Goal: Task Accomplishment & Management: Manage account settings

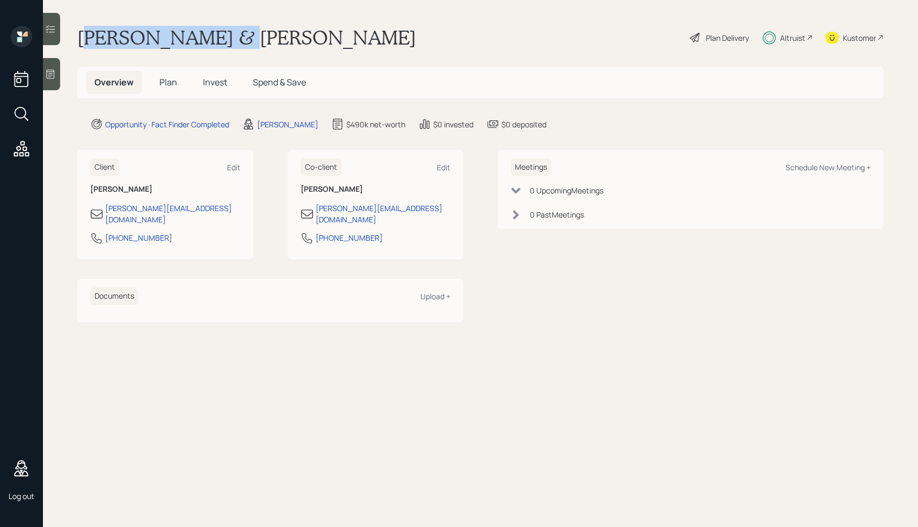
drag, startPoint x: 87, startPoint y: 34, endPoint x: 221, endPoint y: 32, distance: 133.8
click at [221, 33] on h1 "[PERSON_NAME] & [PERSON_NAME]" at bounding box center [246, 38] width 339 height 24
click at [221, 32] on h1 "[PERSON_NAME] & [PERSON_NAME]" at bounding box center [246, 38] width 339 height 24
click at [167, 82] on span "Plan" at bounding box center [169, 82] width 18 height 12
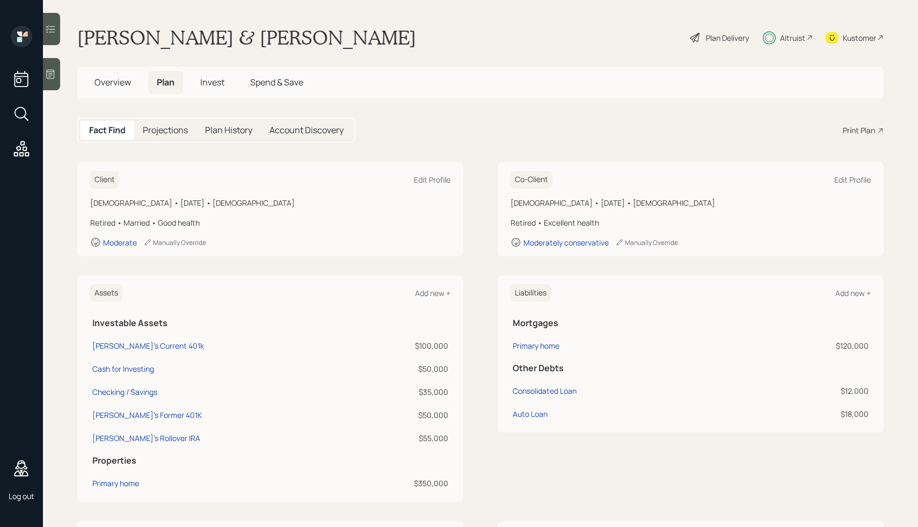
click at [212, 89] on h5 "Invest" at bounding box center [212, 82] width 41 height 23
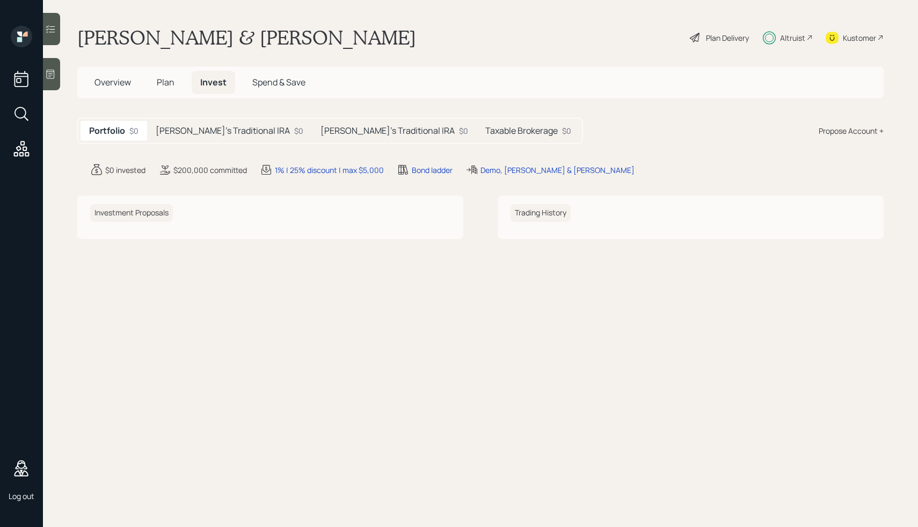
click at [278, 75] on h5 "Spend & Save" at bounding box center [279, 82] width 70 height 23
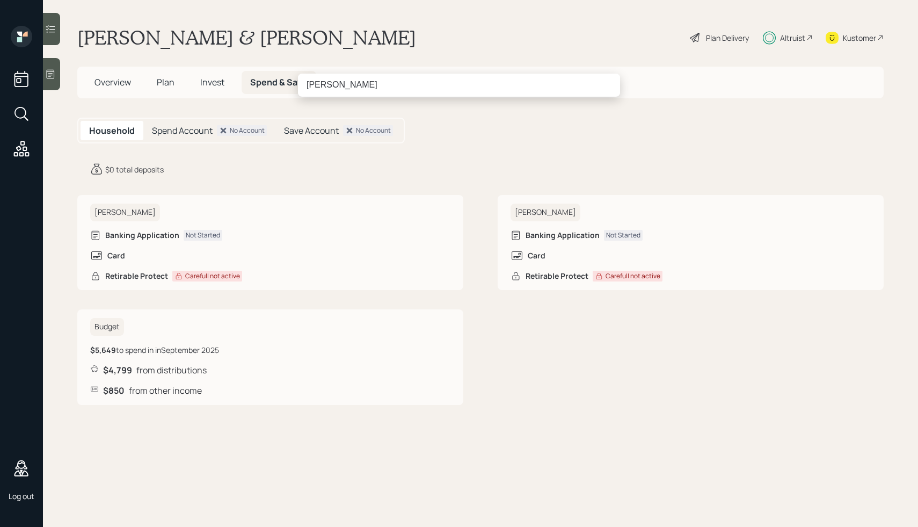
type input "[PERSON_NAME]"
click at [712, 38] on div "Plan Delivery" at bounding box center [727, 37] width 43 height 11
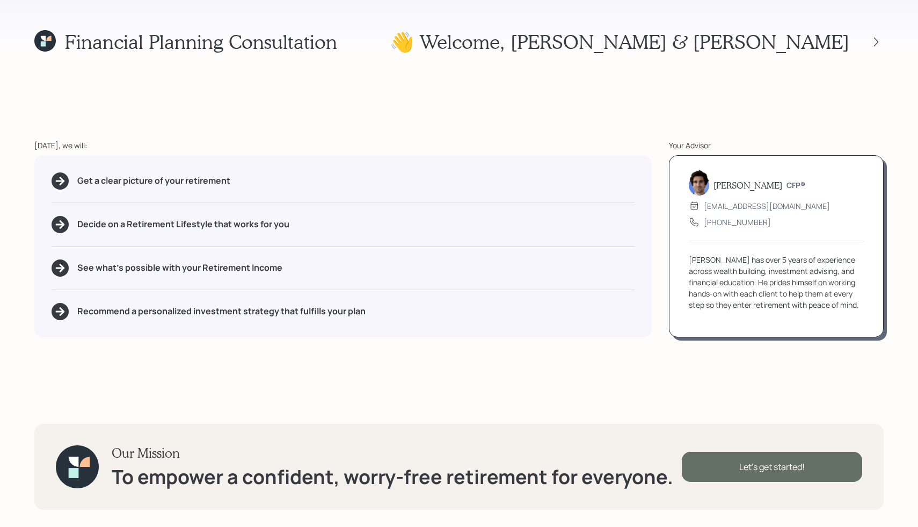
click at [698, 463] on div "Let's get started!" at bounding box center [772, 467] width 180 height 30
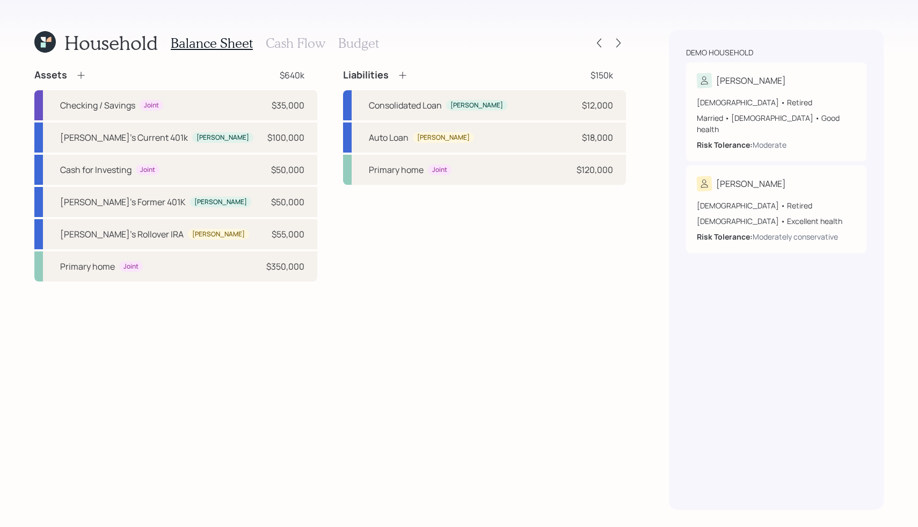
click at [294, 43] on h3 "Cash Flow" at bounding box center [296, 43] width 60 height 16
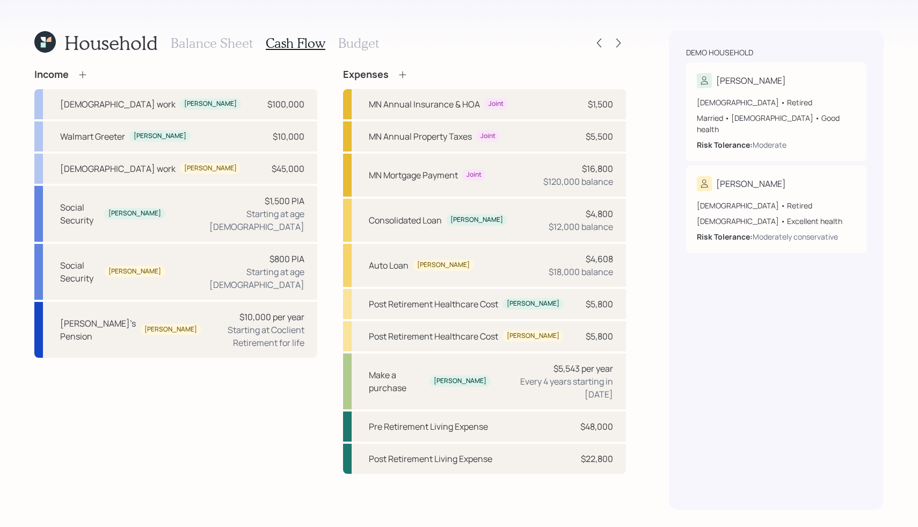
click at [400, 74] on icon at bounding box center [402, 74] width 11 height 11
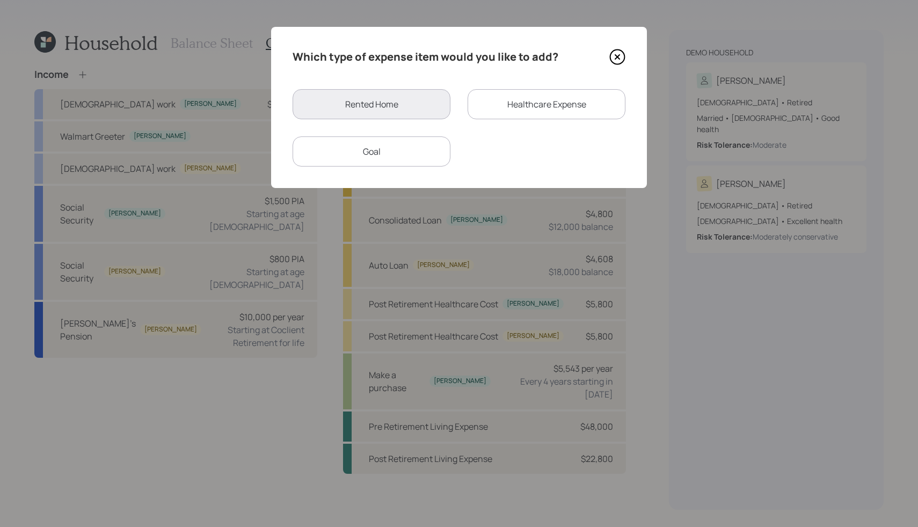
click at [616, 52] on icon at bounding box center [618, 57] width 16 height 16
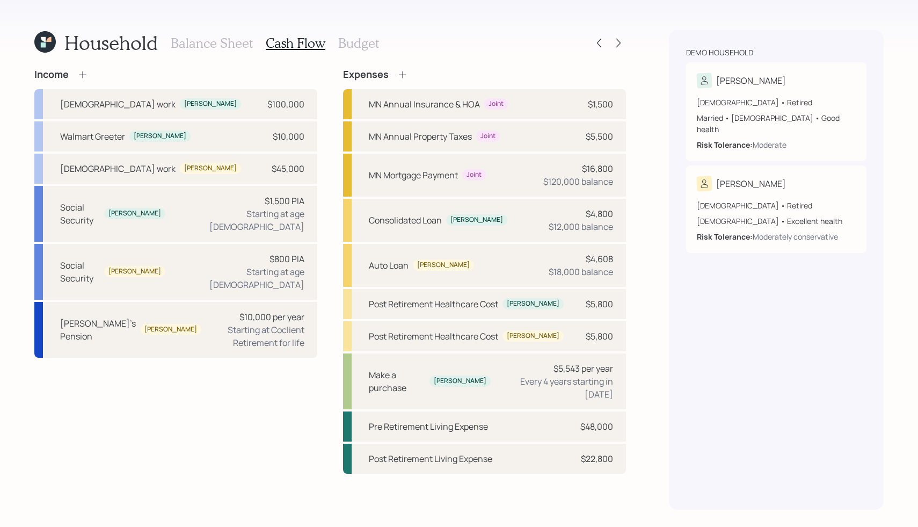
click at [352, 37] on h3 "Budget" at bounding box center [358, 43] width 41 height 16
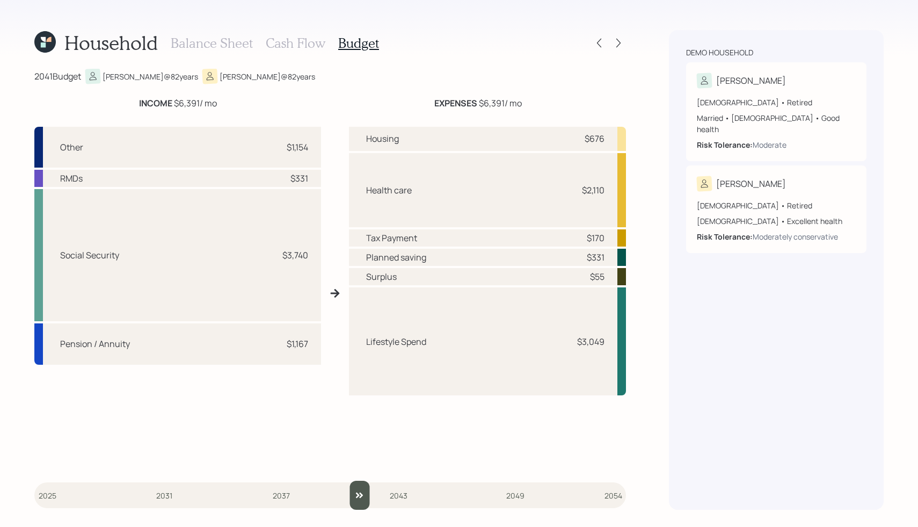
drag, startPoint x: 53, startPoint y: 492, endPoint x: 370, endPoint y: 512, distance: 318.1
type input "2041"
click at [370, 510] on input "slider" at bounding box center [330, 495] width 592 height 29
click at [270, 49] on h3 "Cash Flow" at bounding box center [296, 43] width 60 height 16
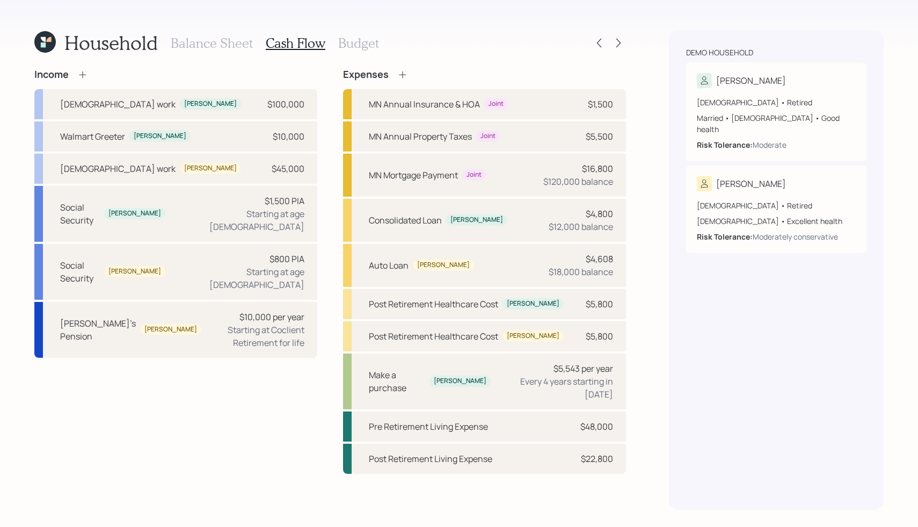
click at [207, 49] on h3 "Balance Sheet" at bounding box center [212, 43] width 82 height 16
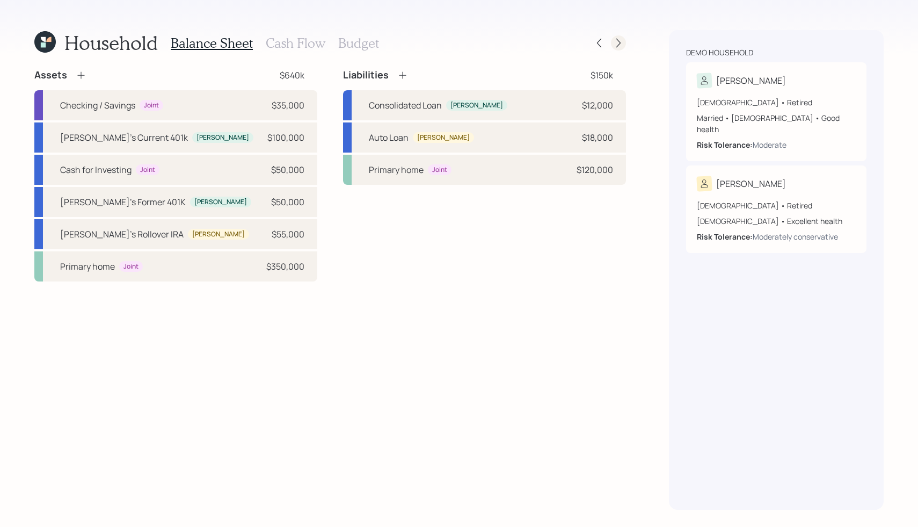
click at [613, 45] on icon at bounding box center [618, 43] width 11 height 11
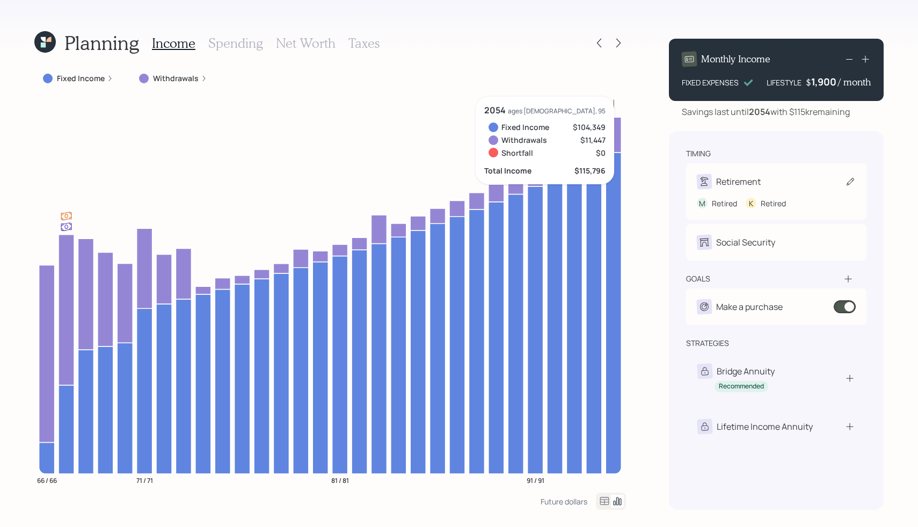
click at [766, 187] on div "Retirement" at bounding box center [776, 181] width 159 height 15
select select "5"
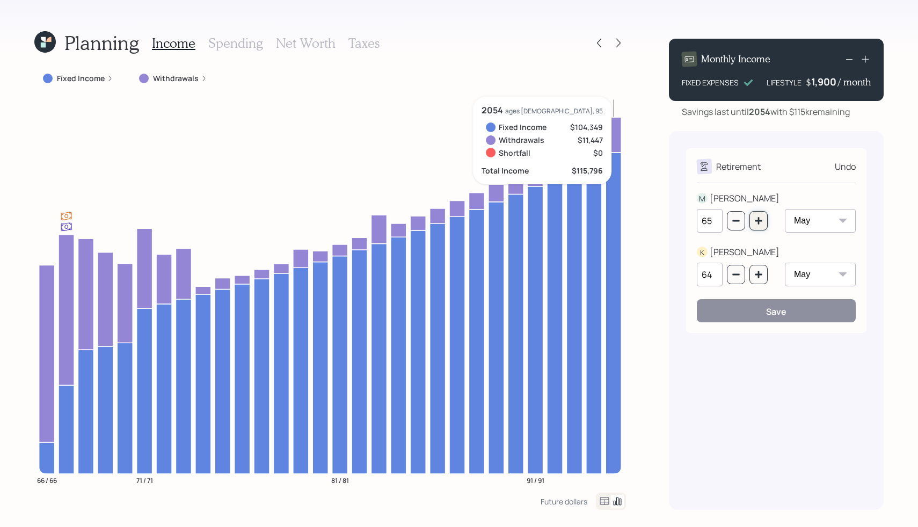
click at [762, 221] on icon "button" at bounding box center [758, 220] width 7 height 7
type input "68"
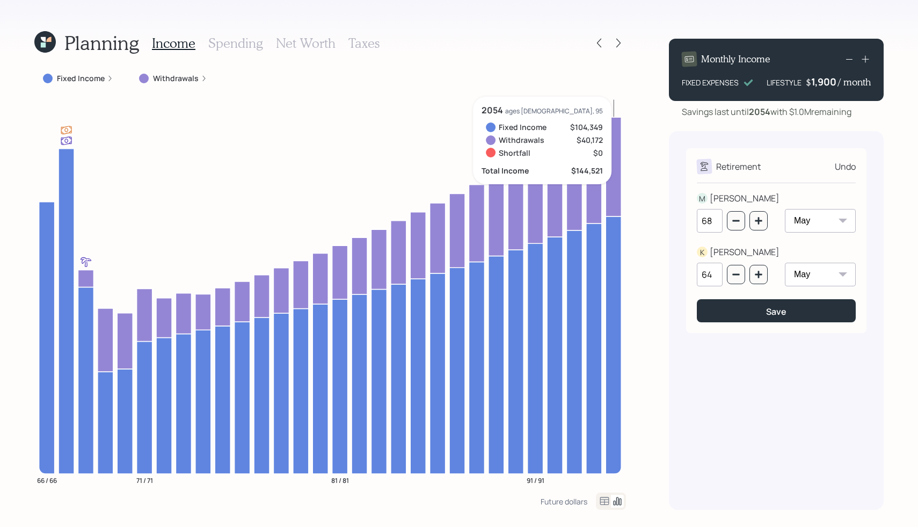
click at [850, 172] on div "Undo" at bounding box center [845, 166] width 21 height 13
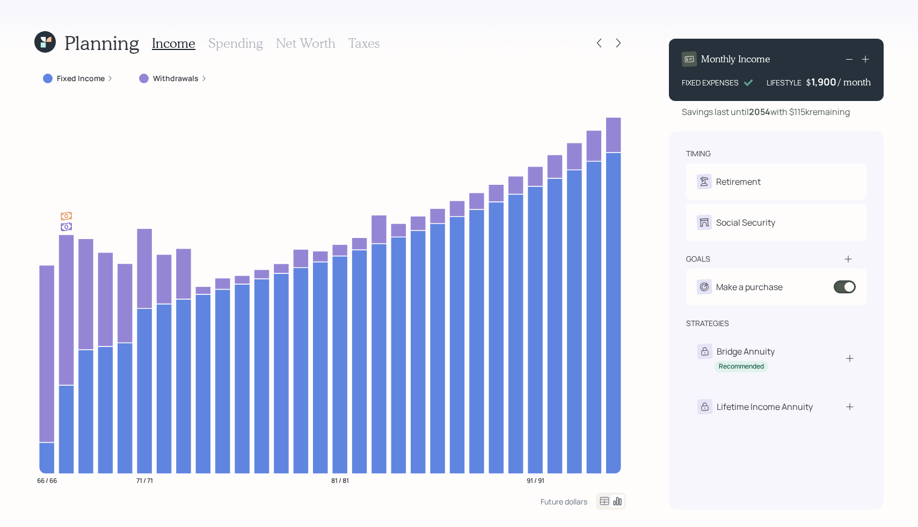
click at [237, 43] on h3 "Spending" at bounding box center [235, 43] width 55 height 16
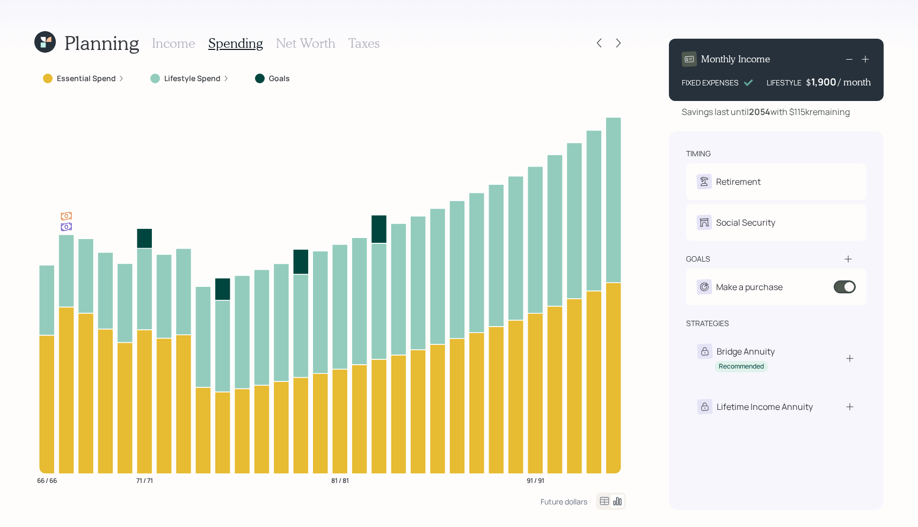
click at [296, 41] on h3 "Net Worth" at bounding box center [306, 43] width 60 height 16
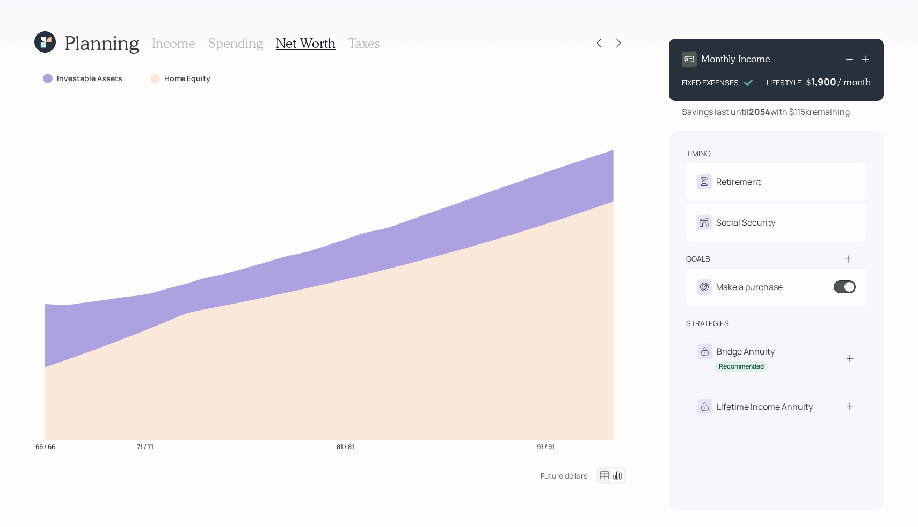
click at [367, 43] on h3 "Taxes" at bounding box center [364, 43] width 31 height 16
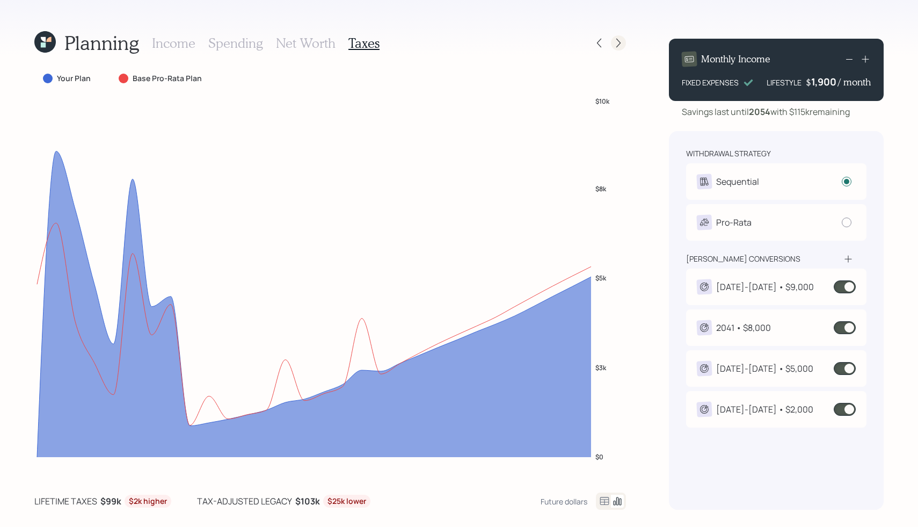
click at [616, 42] on icon at bounding box center [618, 43] width 11 height 11
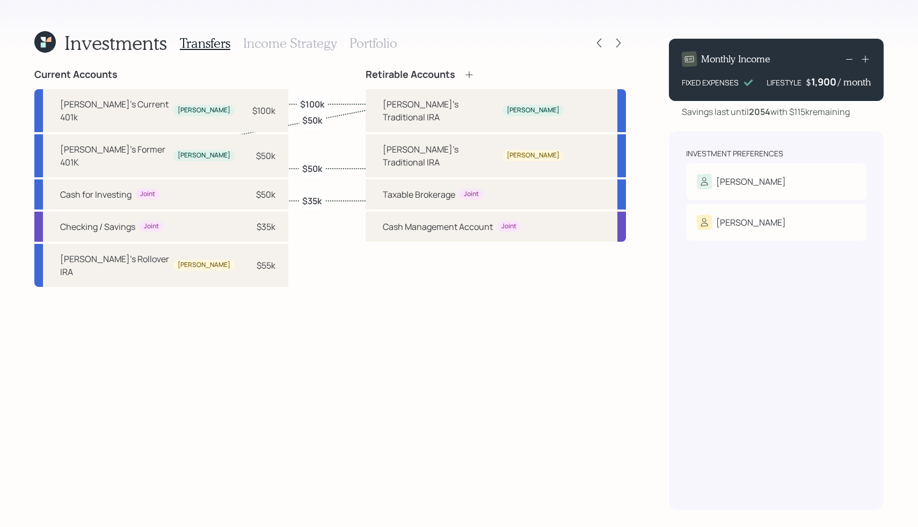
click at [272, 45] on h3 "Income Strategy" at bounding box center [289, 43] width 93 height 16
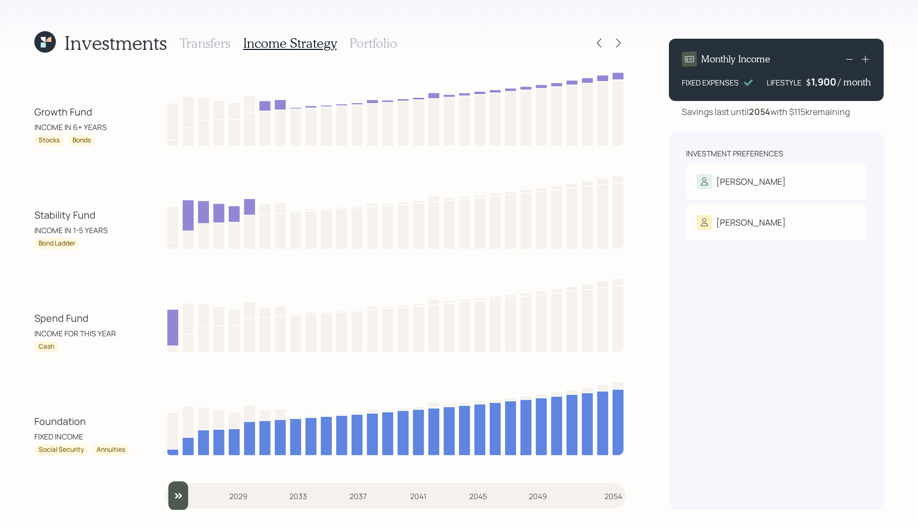
click at [378, 47] on h3 "Portfolio" at bounding box center [374, 43] width 48 height 16
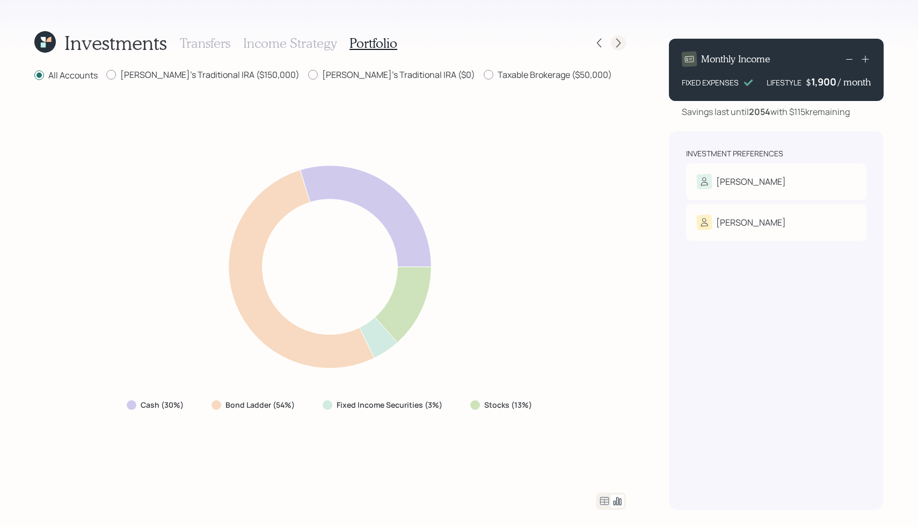
click at [620, 48] on div at bounding box center [618, 42] width 15 height 15
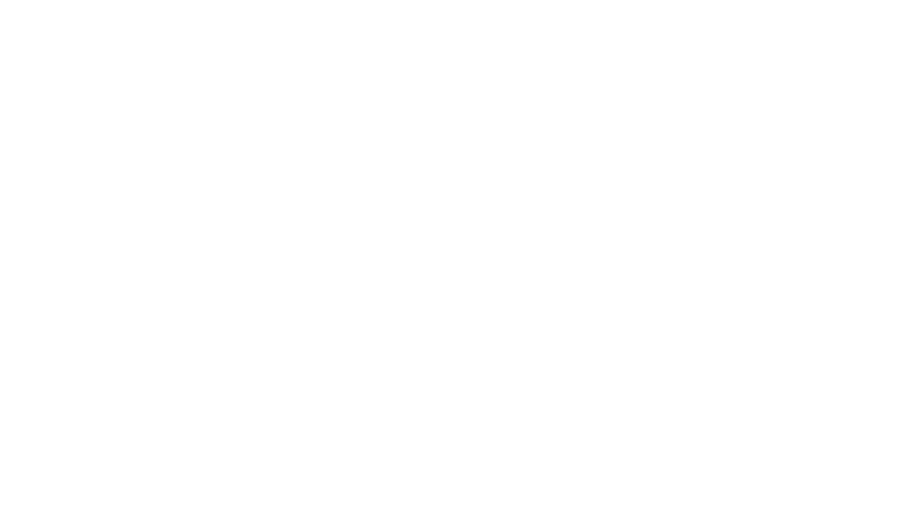
click at [246, 0] on html at bounding box center [459, 0] width 918 height 0
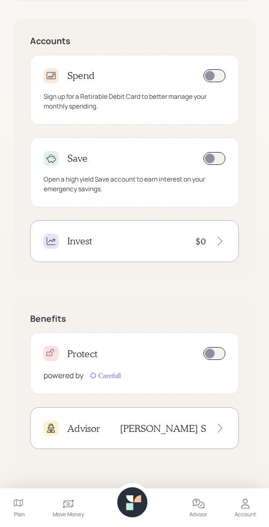
scroll to position [342, 0]
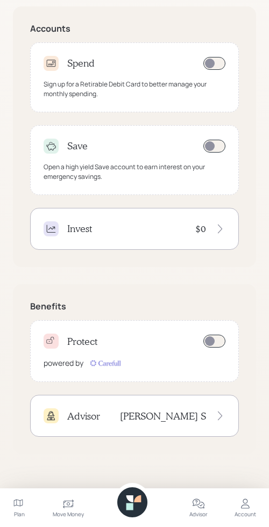
click at [110, 85] on div "Sign up for a Retirable Debit Card to better manage your monthly spending." at bounding box center [135, 88] width 182 height 19
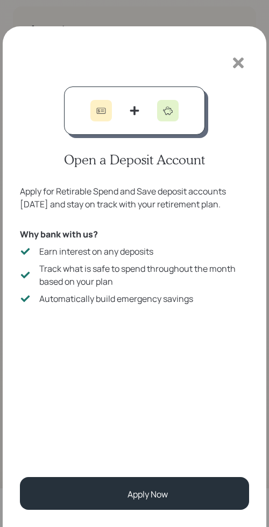
click at [237, 62] on icon at bounding box center [238, 62] width 11 height 11
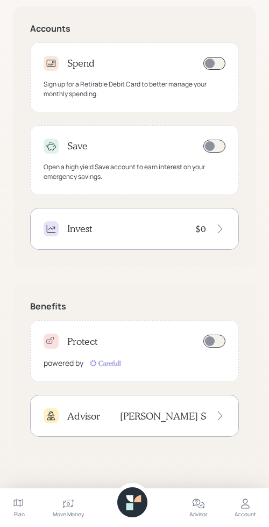
click at [96, 230] on div "Invest $0" at bounding box center [135, 228] width 182 height 15
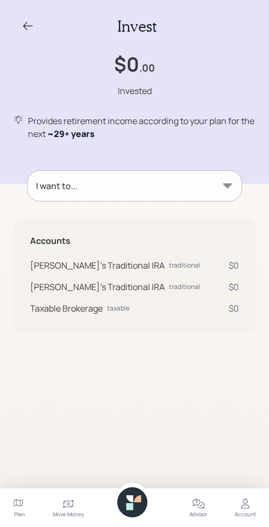
click at [129, 172] on div "I want to..." at bounding box center [134, 186] width 214 height 30
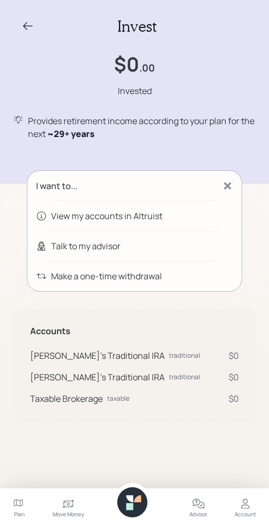
click at [107, 119] on div "Provides retirement income according to your plan for the next ~ 29+ years" at bounding box center [142, 127] width 228 height 26
click at [28, 27] on icon at bounding box center [27, 26] width 13 height 13
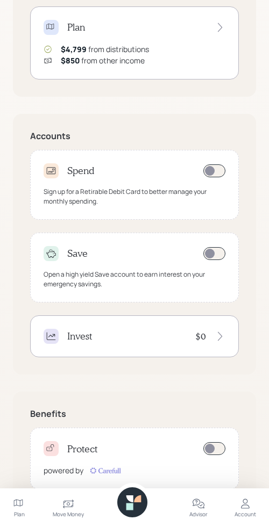
scroll to position [251, 0]
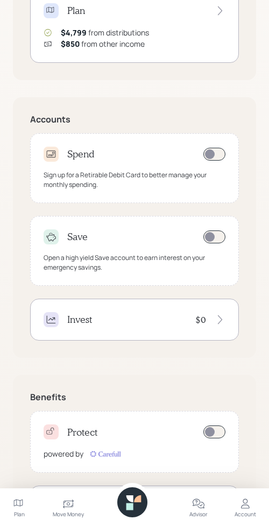
click at [67, 502] on icon at bounding box center [68, 504] width 11 height 9
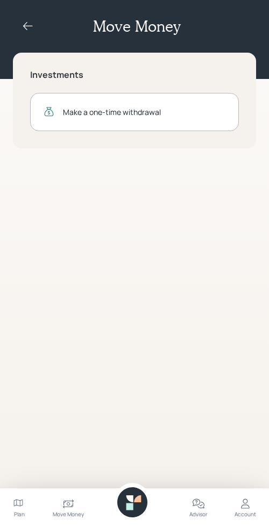
click at [32, 31] on icon at bounding box center [27, 26] width 13 height 13
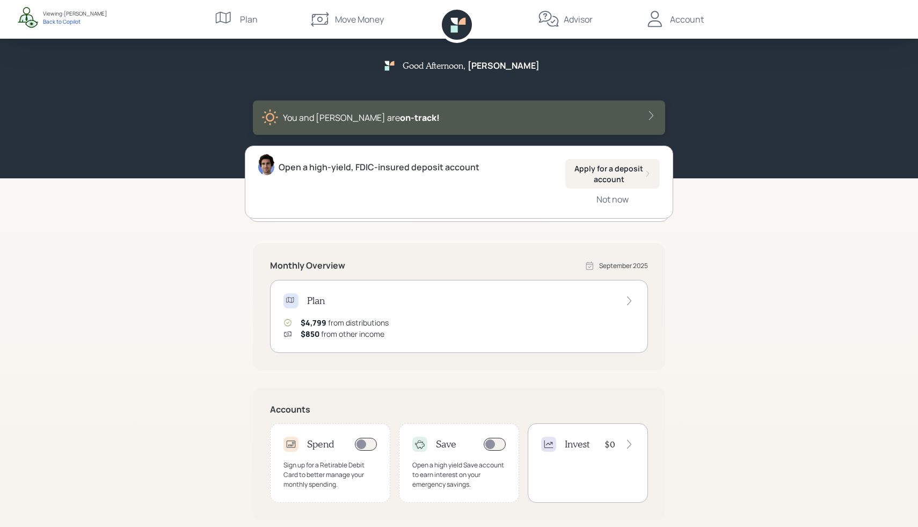
click at [806, 266] on div "Good Afternoon , Mike You and Karen are on‑track! Open a high-yield, FDIC-insur…" at bounding box center [459, 334] width 918 height 669
